Goal: Information Seeking & Learning: Check status

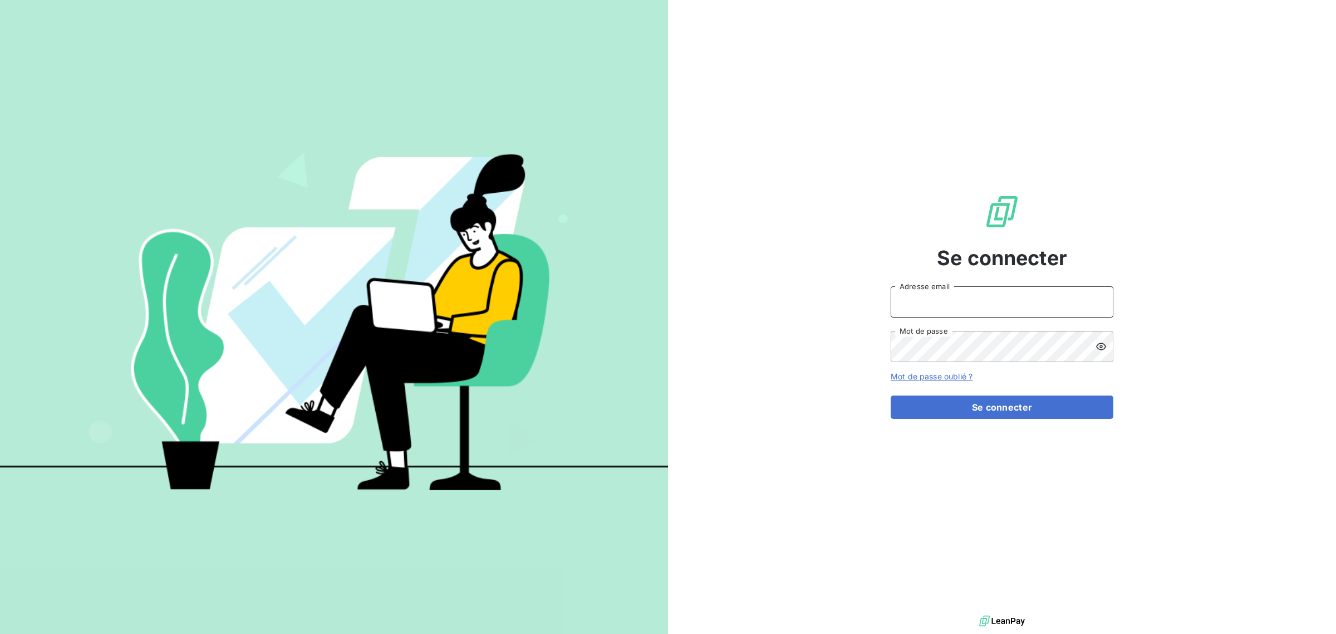
click at [944, 305] on input "Adresse email" at bounding box center [1002, 301] width 223 height 31
type input "daphne.claverie@innovorder.fr"
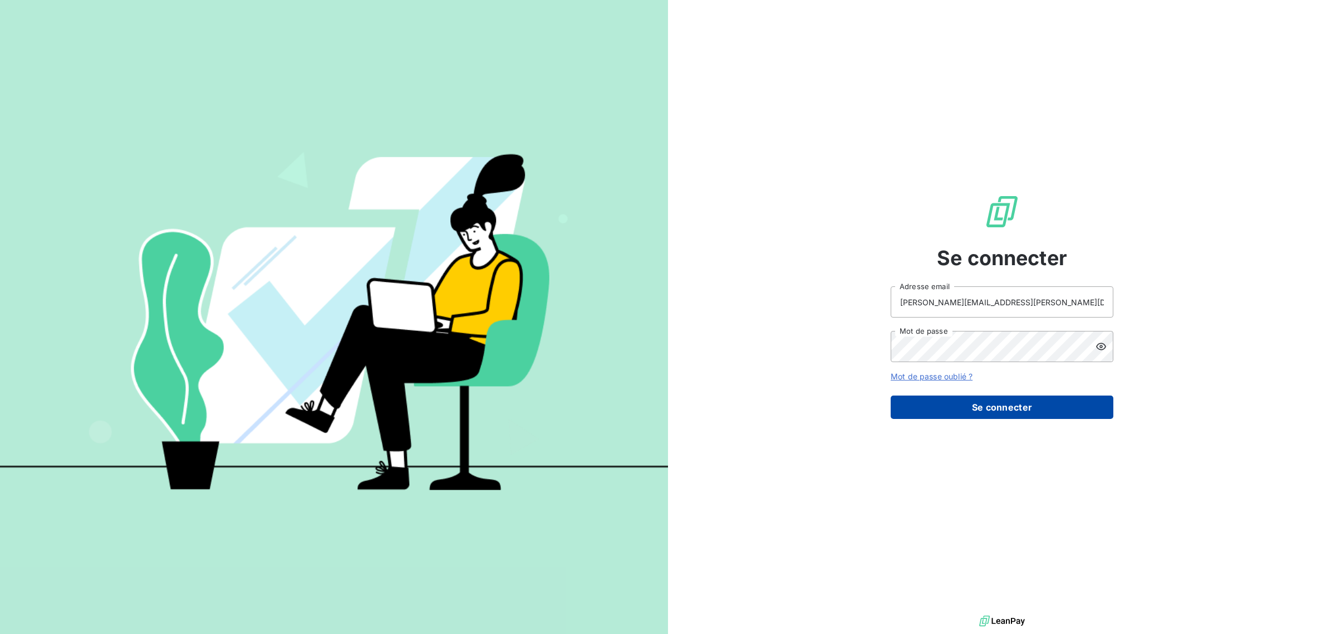
click at [959, 413] on button "Se connecter" at bounding box center [1002, 406] width 223 height 23
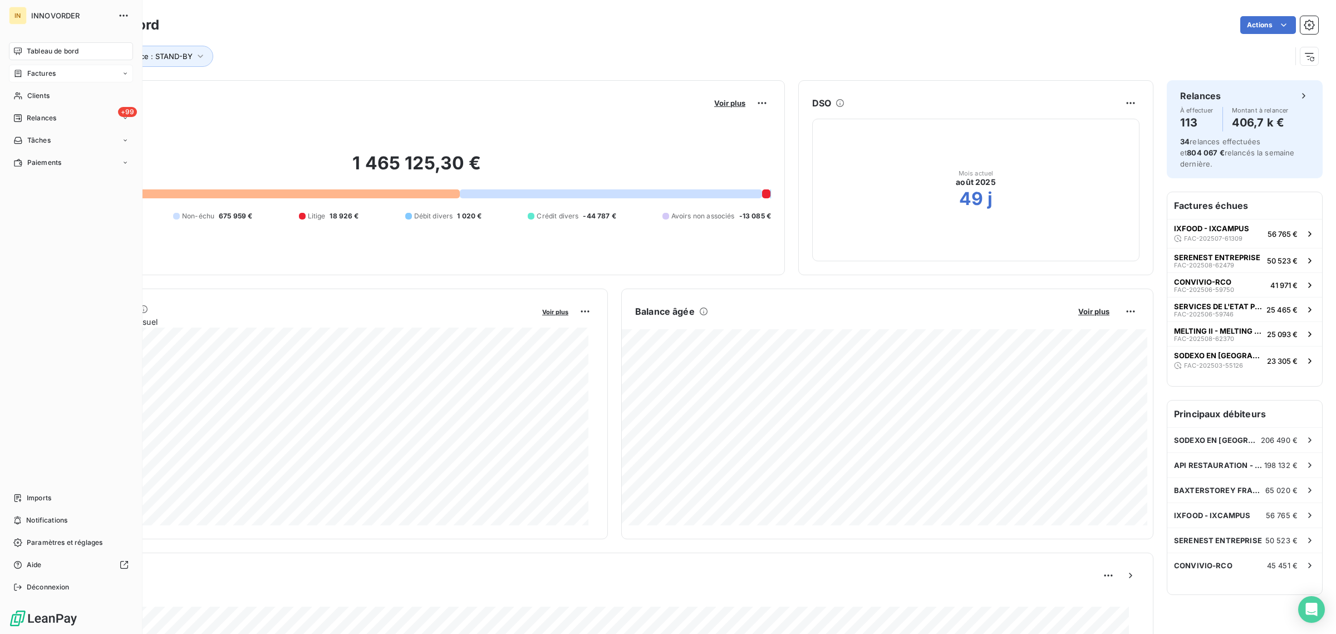
click at [59, 74] on div "Factures" at bounding box center [71, 74] width 124 height 18
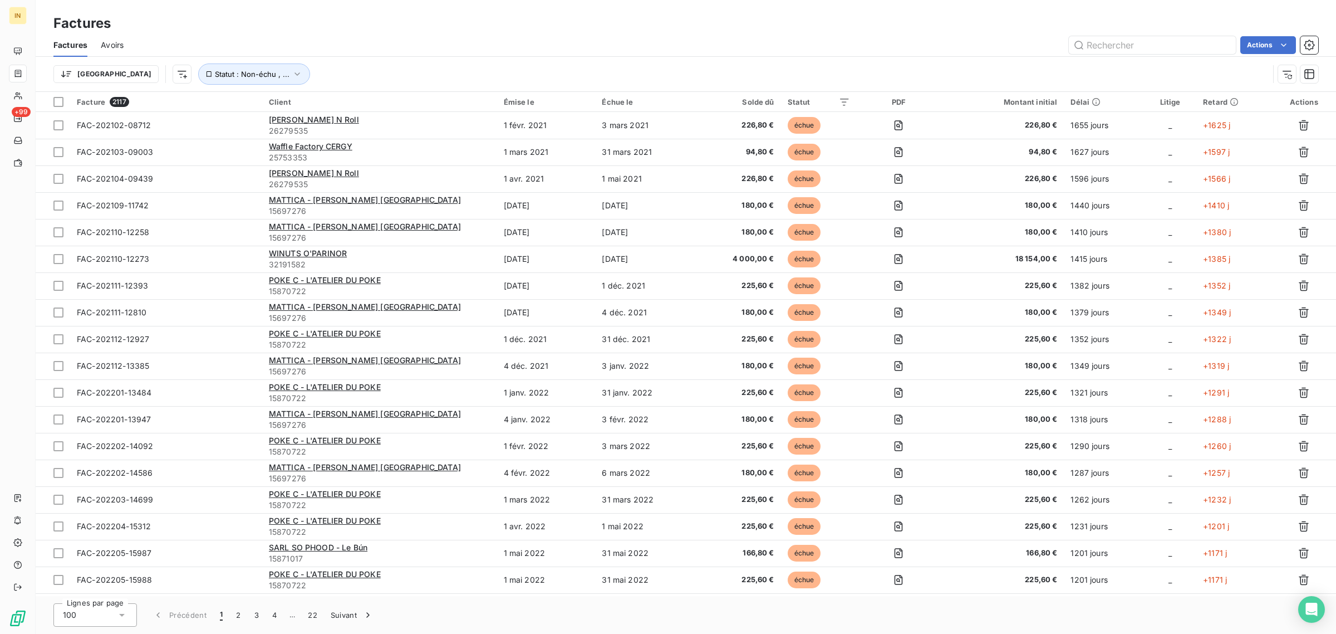
click at [758, 100] on div "Solde dû" at bounding box center [738, 101] width 71 height 9
click at [733, 100] on div "Solde dû" at bounding box center [738, 101] width 71 height 9
click at [772, 104] on div "Solde dû" at bounding box center [738, 101] width 71 height 9
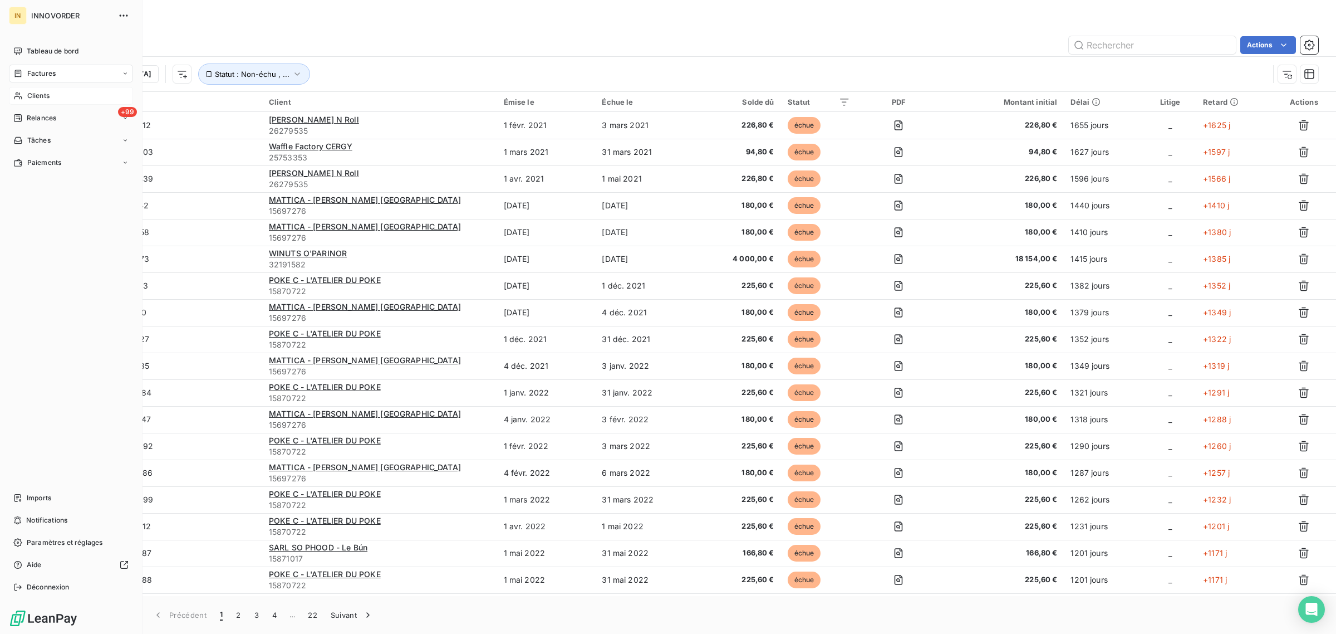
click at [45, 96] on span "Clients" at bounding box center [38, 96] width 22 height 10
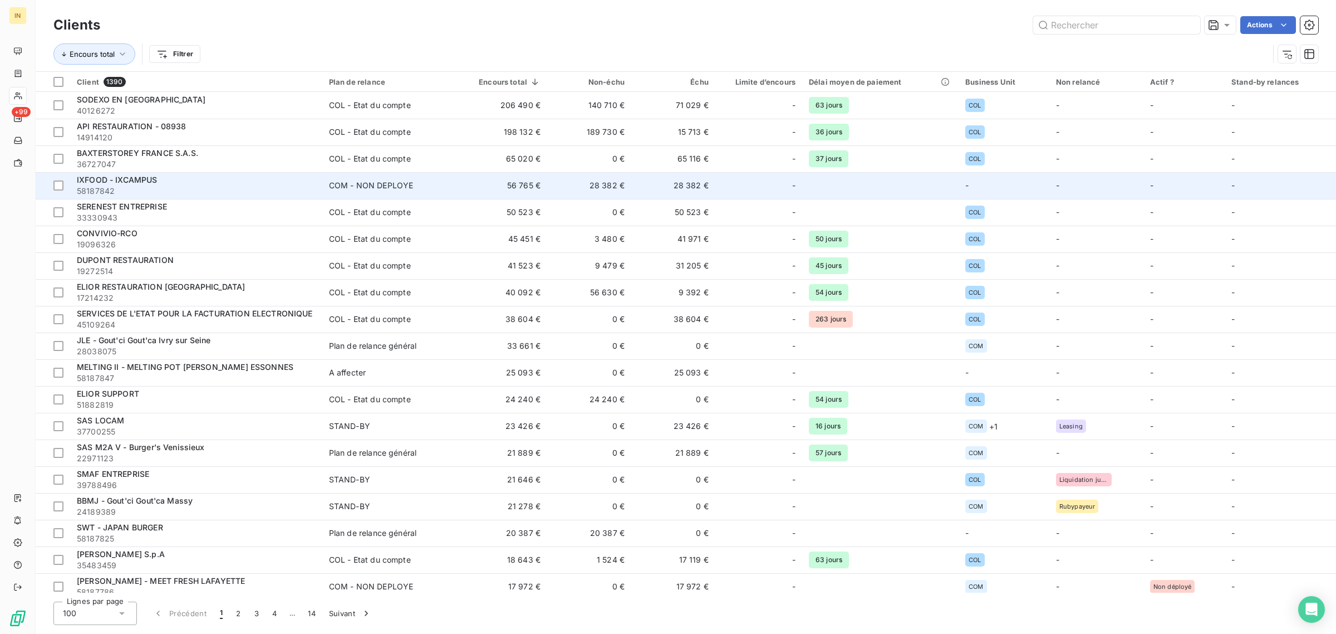
click at [627, 190] on td "28 382 €" at bounding box center [589, 185] width 84 height 27
click at [349, 191] on td "COM - NON DEPLOYE" at bounding box center [390, 185] width 136 height 27
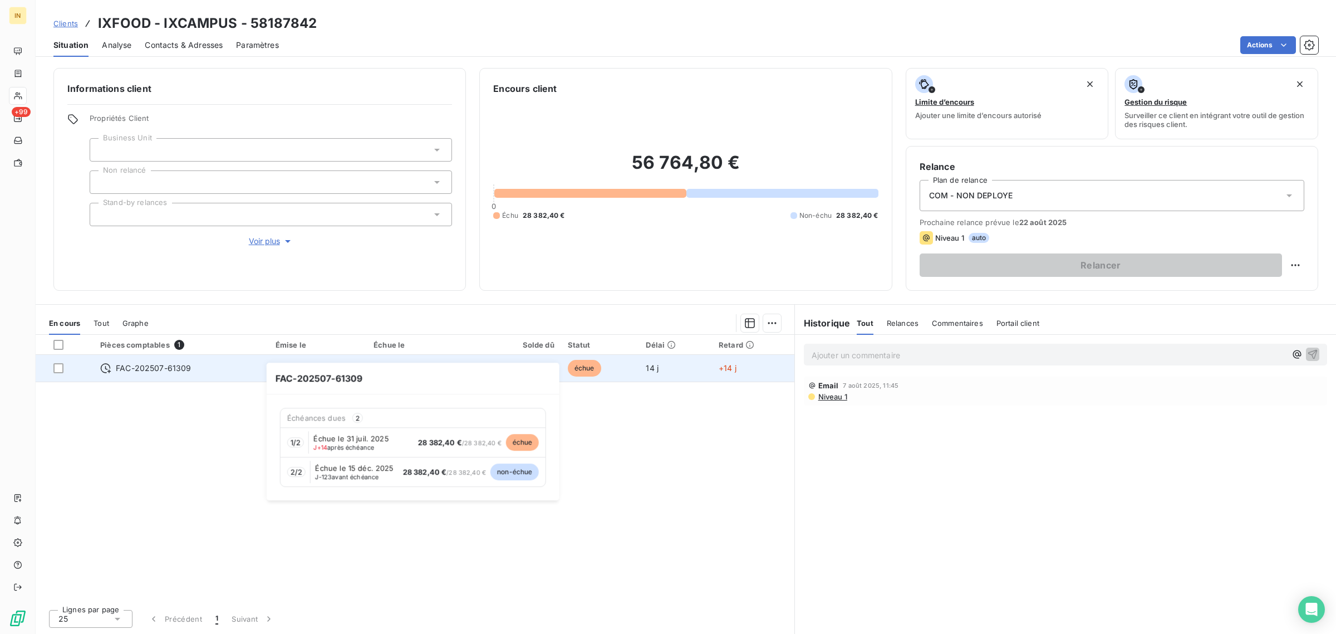
click at [133, 369] on span "FAC-202507-61309" at bounding box center [153, 367] width 75 height 11
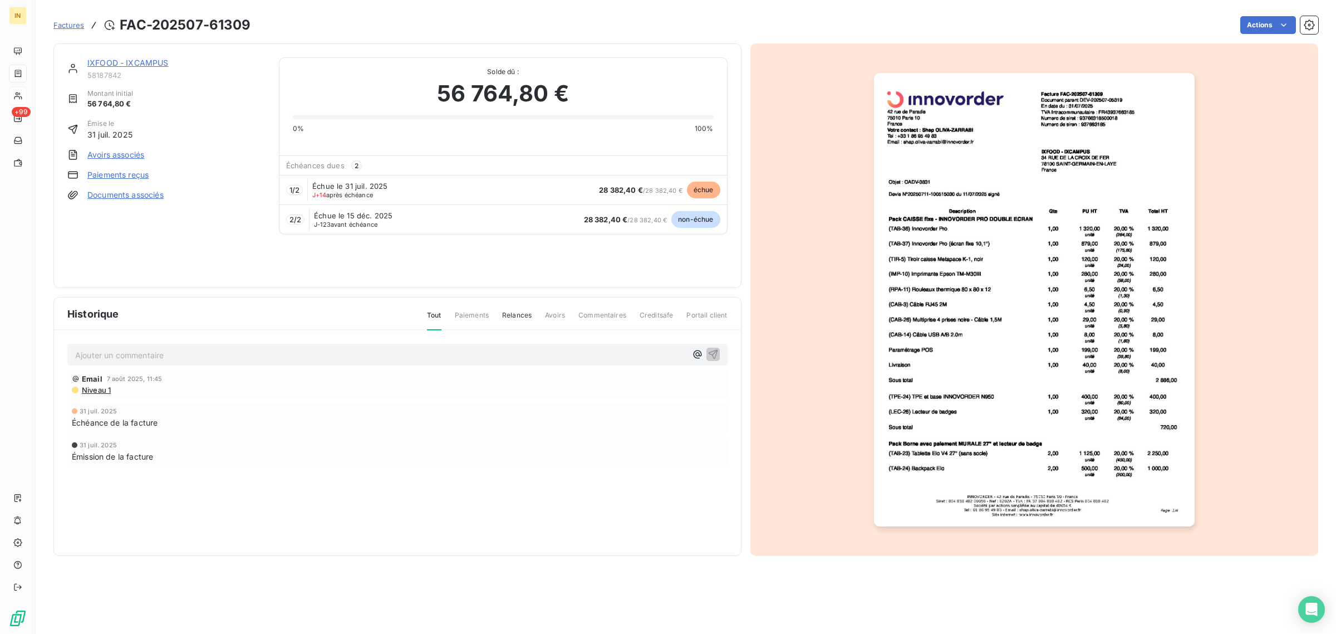
click at [959, 309] on img "button" at bounding box center [1034, 299] width 321 height 453
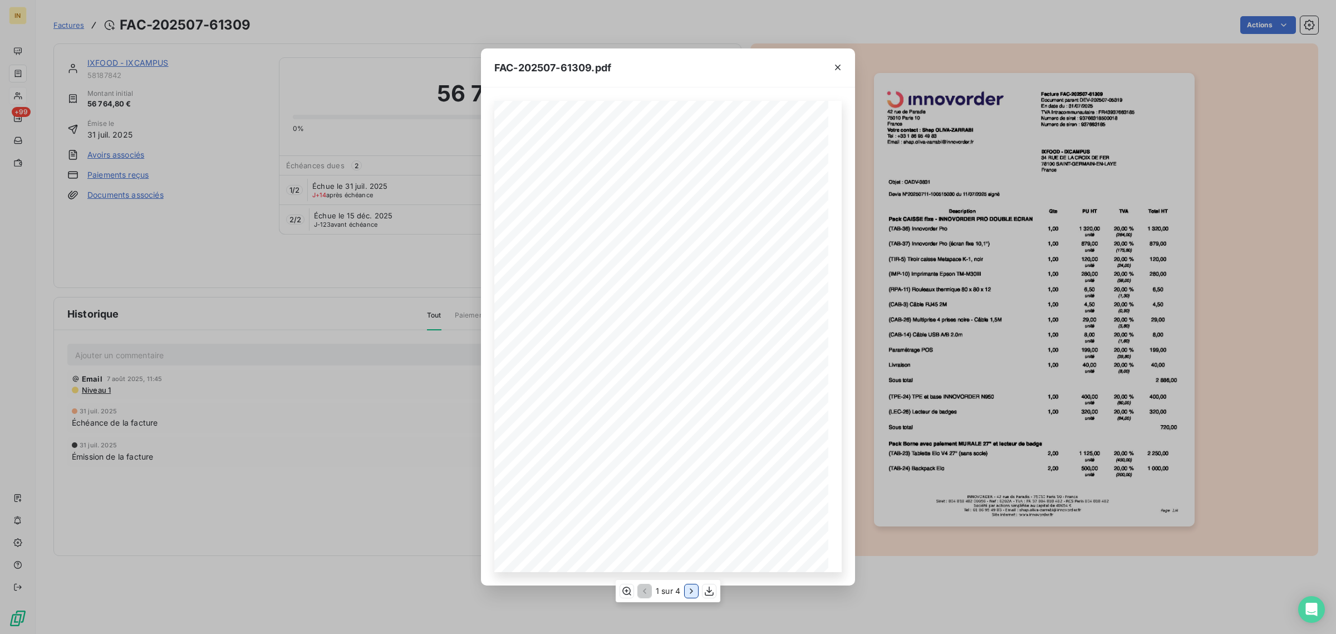
click at [692, 593] on icon "button" at bounding box center [691, 590] width 11 height 11
click at [692, 593] on icon "button" at bounding box center [692, 590] width 11 height 11
click at [643, 594] on icon "button" at bounding box center [643, 590] width 11 height 11
click at [833, 67] on icon "button" at bounding box center [837, 67] width 11 height 11
